Goal: Transaction & Acquisition: Purchase product/service

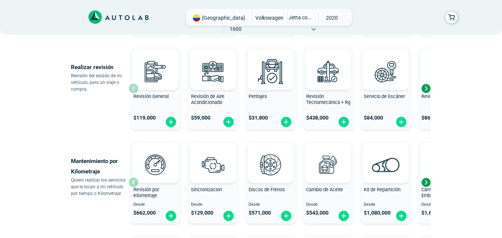
scroll to position [266, 0]
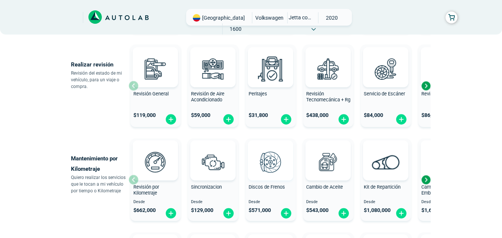
click at [270, 168] on img at bounding box center [270, 162] width 33 height 33
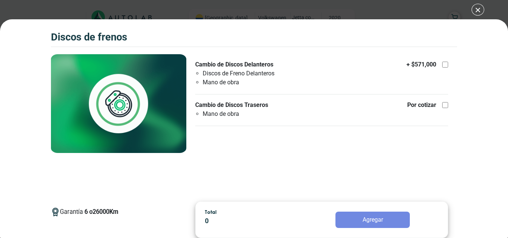
click at [479, 15] on div "Discos de Frenos Discos de Frenos Garantía 6 26000 Km" at bounding box center [254, 119] width 508 height 238
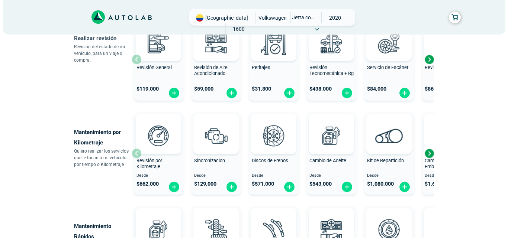
scroll to position [293, 0]
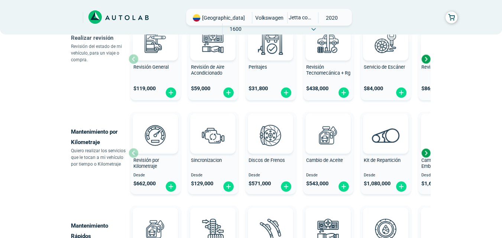
click at [428, 157] on div "Next slide" at bounding box center [426, 153] width 11 height 11
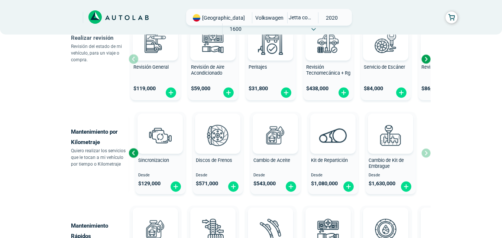
click at [134, 156] on div "Previous slide" at bounding box center [133, 153] width 11 height 11
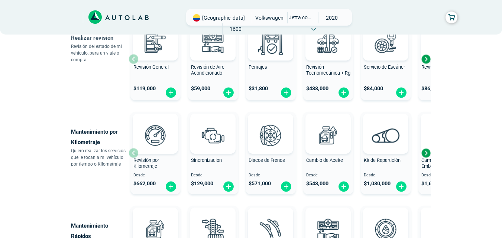
click at [426, 157] on div "Next slide" at bounding box center [426, 153] width 11 height 11
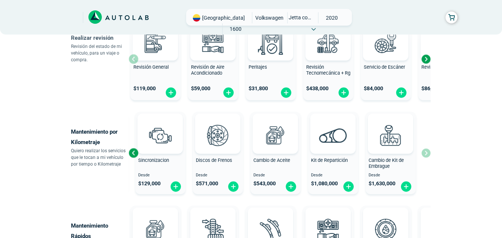
click at [426, 157] on div "Revisión por Kilometraje Desde $ 662,000 Sincronizacion Desde $ 129,000 Discos …" at bounding box center [280, 153] width 302 height 88
click at [133, 151] on div "Previous slide" at bounding box center [133, 153] width 11 height 11
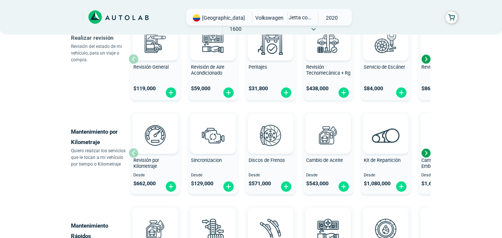
click at [157, 157] on div "Revisión por Kilometraje Desde $ 662,000" at bounding box center [156, 153] width 50 height 79
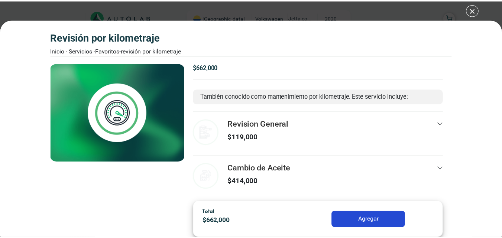
scroll to position [49, 0]
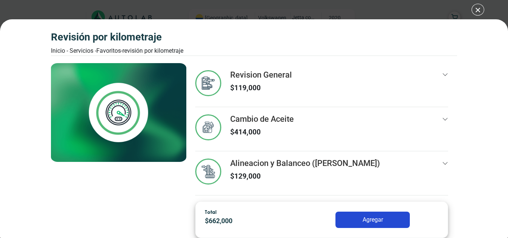
click at [482, 10] on div "Revisión por Kilometraje Inicio - Servicios - Favoritos - Revisión por Kilometr…" at bounding box center [254, 119] width 508 height 238
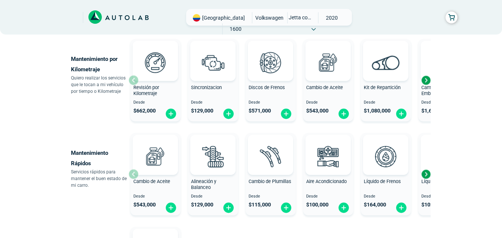
scroll to position [366, 0]
click at [428, 177] on div "Next slide" at bounding box center [426, 173] width 11 height 11
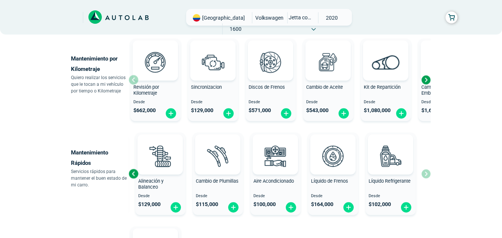
click at [428, 177] on div "Cambio de Aceite Desde $ 543,000 Alineación y Balanceo Desde $ 129,000 Cambio d…" at bounding box center [280, 174] width 302 height 88
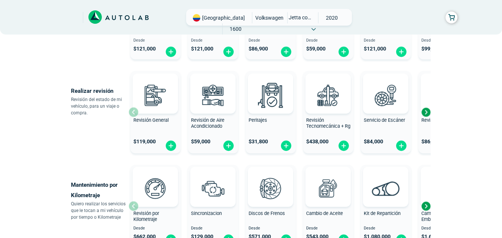
scroll to position [239, 0]
click at [425, 114] on div "Next slide" at bounding box center [426, 112] width 11 height 11
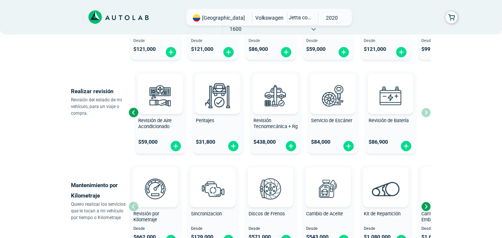
click at [425, 113] on div "Revisión General $ 119,000 Revisión de Aire Acondicionado $ 59,000 Peritajes $ …" at bounding box center [280, 112] width 302 height 88
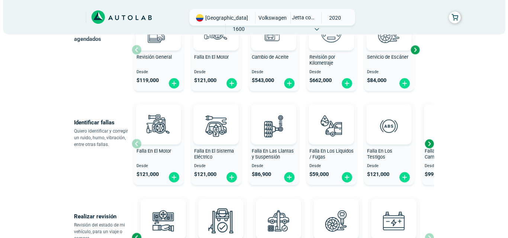
scroll to position [114, 0]
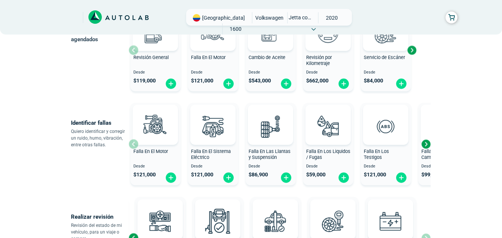
click at [425, 144] on div "Next slide" at bounding box center [426, 144] width 11 height 11
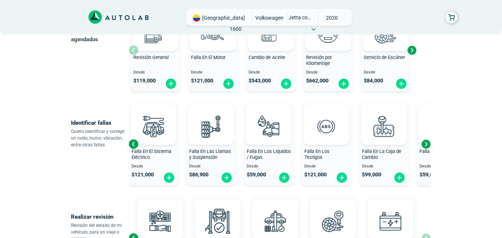
click at [425, 144] on div "Next slide" at bounding box center [426, 144] width 11 height 11
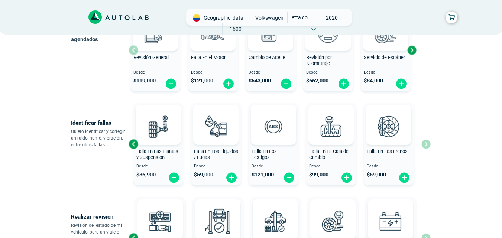
click at [425, 144] on div "Falla En El Motor Desde $ 121,000 Falla En El Sistema Eléctrico Desde $ 121,000…" at bounding box center [280, 144] width 302 height 88
click at [383, 132] on img at bounding box center [389, 126] width 33 height 33
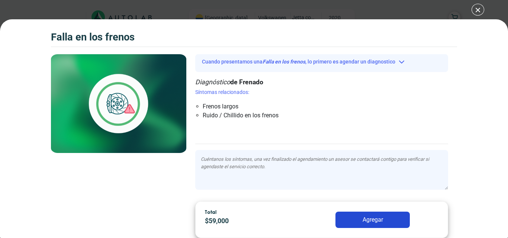
click at [472, 10] on div "Falla en los frenos Falla en los frenos" at bounding box center [254, 119] width 508 height 238
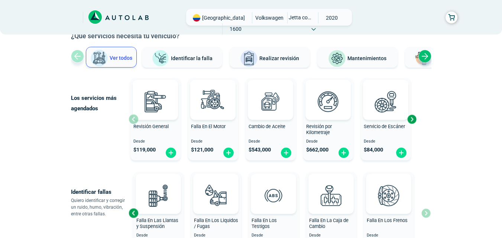
scroll to position [44, 0]
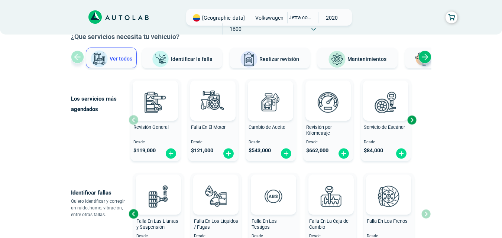
click at [415, 121] on div "Next slide" at bounding box center [411, 120] width 11 height 11
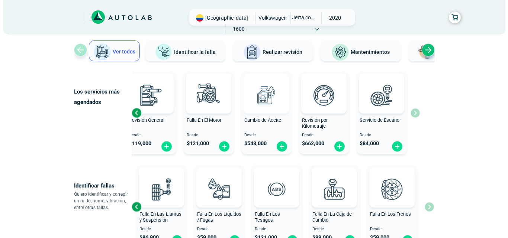
scroll to position [0, 0]
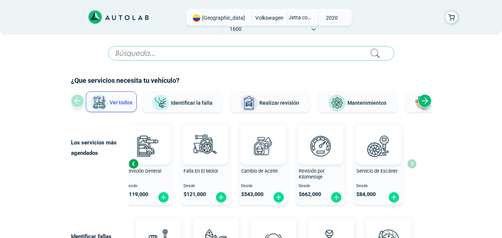
click at [249, 23] on span "1600" at bounding box center [236, 28] width 26 height 11
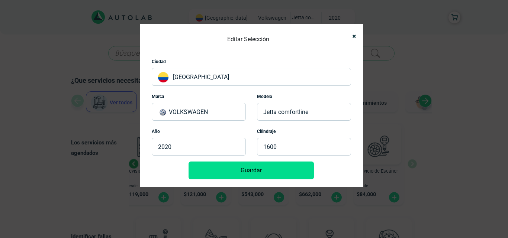
click at [306, 113] on p "JETTA COMFORTLINE" at bounding box center [304, 112] width 94 height 18
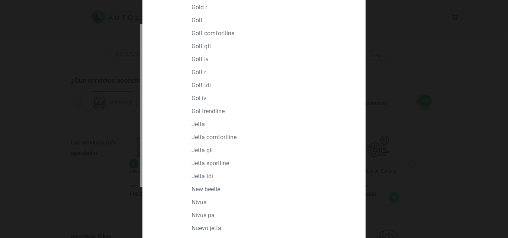
scroll to position [363, 0]
click at [195, 122] on p "JETTA" at bounding box center [270, 123] width 159 height 7
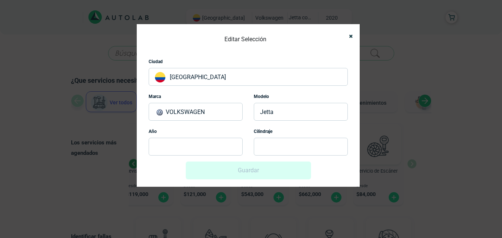
click at [180, 147] on p at bounding box center [196, 147] width 94 height 18
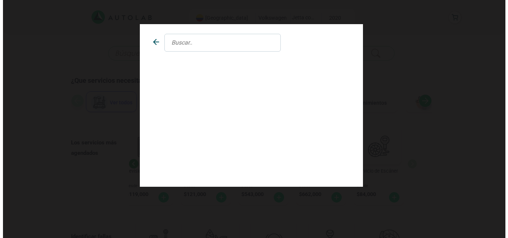
scroll to position [0, 0]
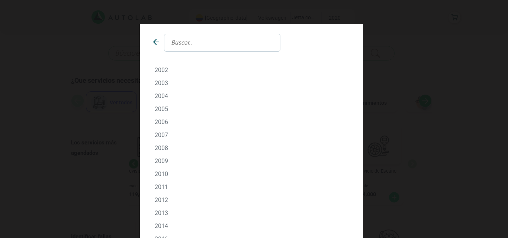
click at [155, 212] on p "2013" at bounding box center [251, 213] width 193 height 7
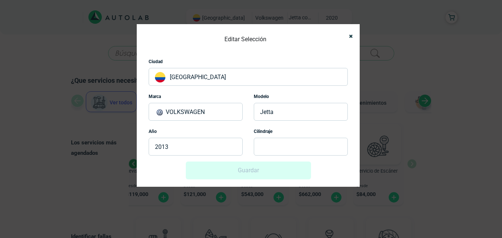
click at [278, 145] on p at bounding box center [301, 147] width 94 height 18
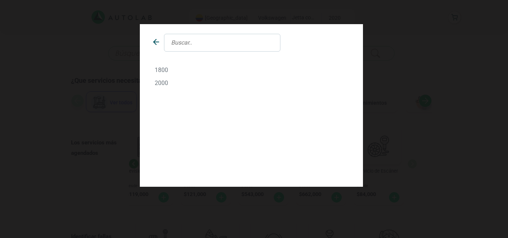
click at [155, 43] on icon at bounding box center [156, 42] width 9 height 9
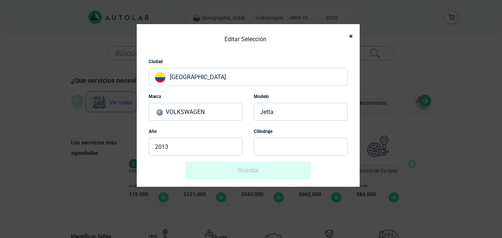
click at [310, 121] on div "Modelo JETTA" at bounding box center [300, 109] width 105 height 35
click at [311, 115] on p "JETTA" at bounding box center [301, 112] width 94 height 18
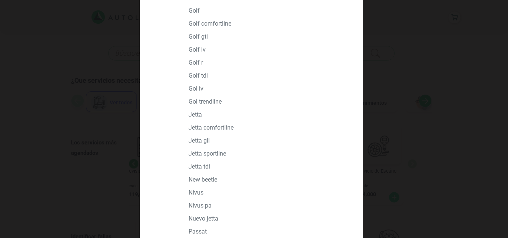
scroll to position [372, 0]
click at [196, 167] on p "JETTA TDI" at bounding box center [268, 166] width 159 height 7
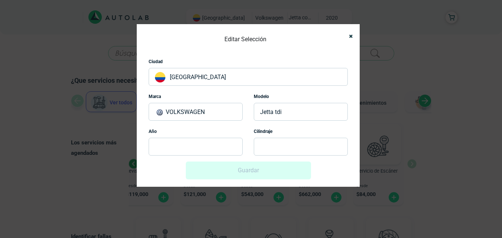
click at [203, 148] on p at bounding box center [196, 147] width 94 height 18
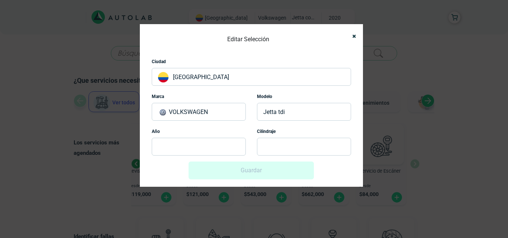
scroll to position [0, 0]
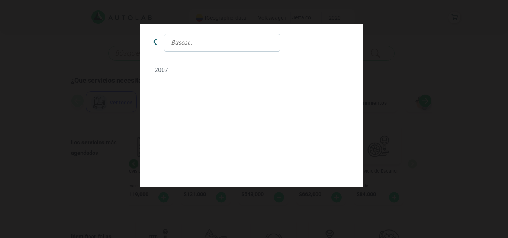
click at [158, 41] on icon at bounding box center [156, 42] width 9 height 9
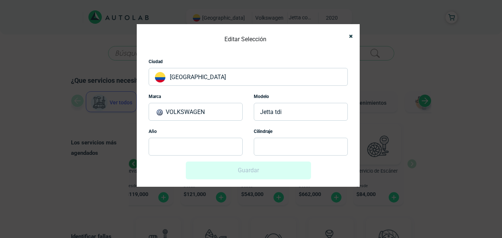
click at [289, 120] on p "JETTA TDI" at bounding box center [301, 112] width 94 height 18
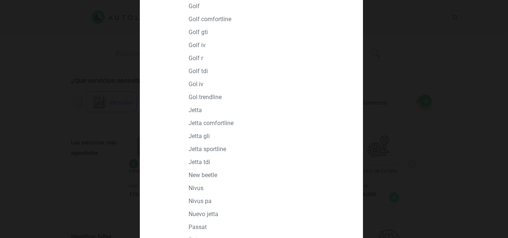
scroll to position [377, 0]
click at [221, 120] on p "JETTA COMFORTLINE" at bounding box center [268, 122] width 159 height 7
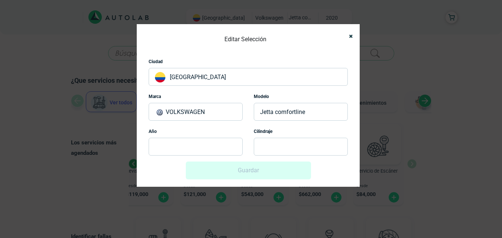
click at [196, 144] on p at bounding box center [196, 147] width 94 height 18
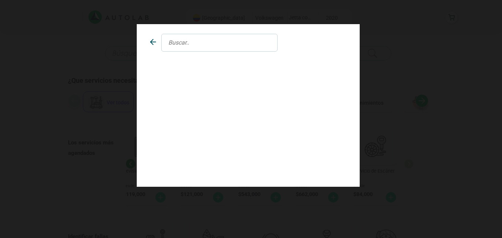
scroll to position [0, 0]
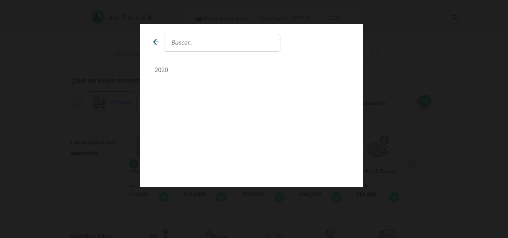
click at [158, 45] on div at bounding box center [221, 43] width 126 height 18
click at [158, 44] on icon at bounding box center [156, 42] width 9 height 9
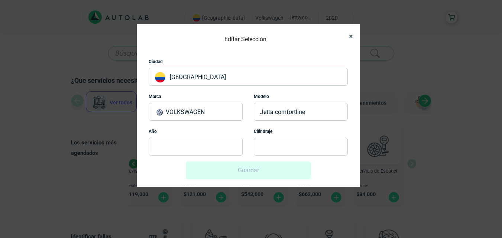
click at [349, 35] on icon "Close" at bounding box center [351, 36] width 4 height 5
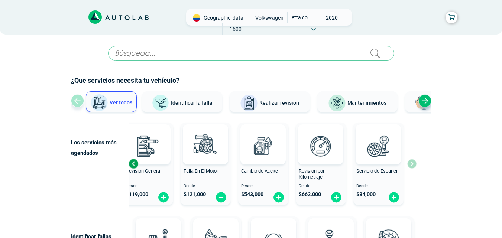
click at [424, 103] on div "Next slide" at bounding box center [425, 100] width 13 height 13
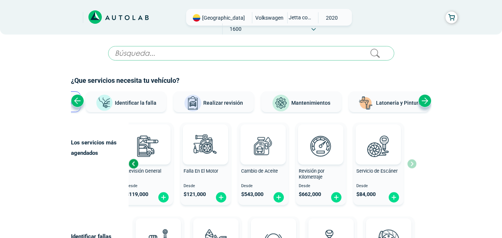
click at [424, 103] on div "Next slide" at bounding box center [425, 100] width 13 height 13
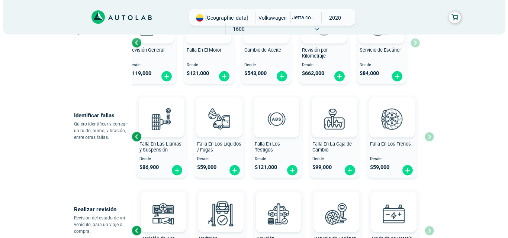
scroll to position [122, 0]
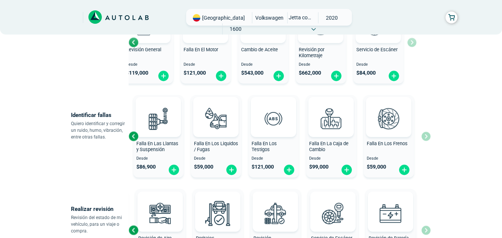
click at [166, 141] on span "Falla En Las Llantas y Suspensión" at bounding box center [157, 147] width 42 height 12
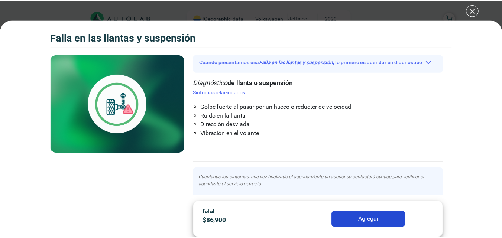
scroll to position [39, 0]
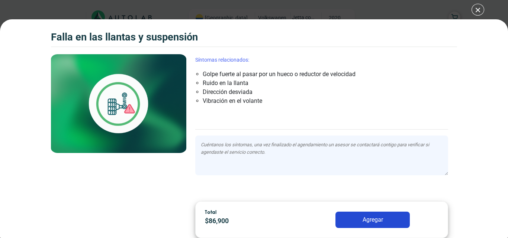
click at [482, 7] on div "Falla en las llantas y suspensión Falla en las llantas y suspensión Cuando pres…" at bounding box center [254, 119] width 508 height 238
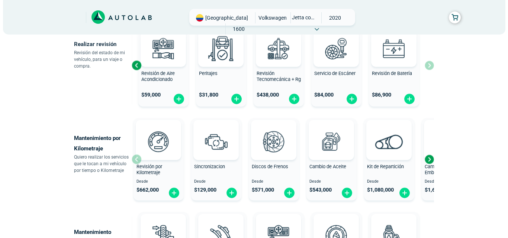
scroll to position [363, 0]
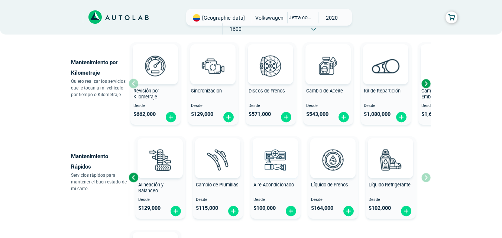
click at [256, 177] on div at bounding box center [275, 158] width 45 height 40
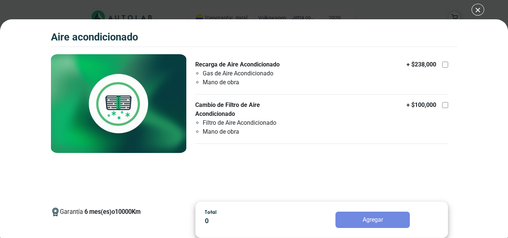
click at [478, 9] on div "Aire Acondicionado Aire Acondicionado Garantía 6 10000" at bounding box center [254, 119] width 508 height 238
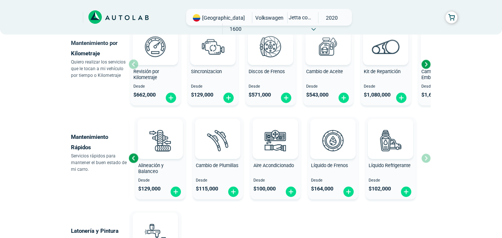
scroll to position [382, 0]
click at [387, 61] on span at bounding box center [385, 45] width 25 height 40
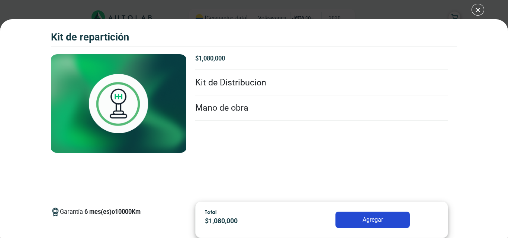
click at [264, 92] on li "Kit de Distribucion" at bounding box center [321, 83] width 253 height 26
click at [250, 80] on li "Kit de Distribucion" at bounding box center [321, 83] width 253 height 26
click at [469, 12] on div "Kit de Repartición Kit de Repartición Garantía 6 Km" at bounding box center [254, 119] width 508 height 238
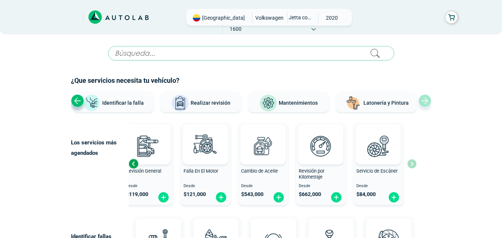
click at [118, 18] on icon at bounding box center [118, 17] width 60 height 14
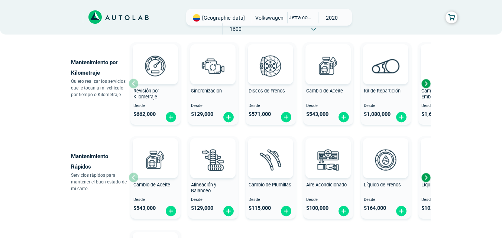
scroll to position [122, 0]
